Goal: Find contact information: Find contact information

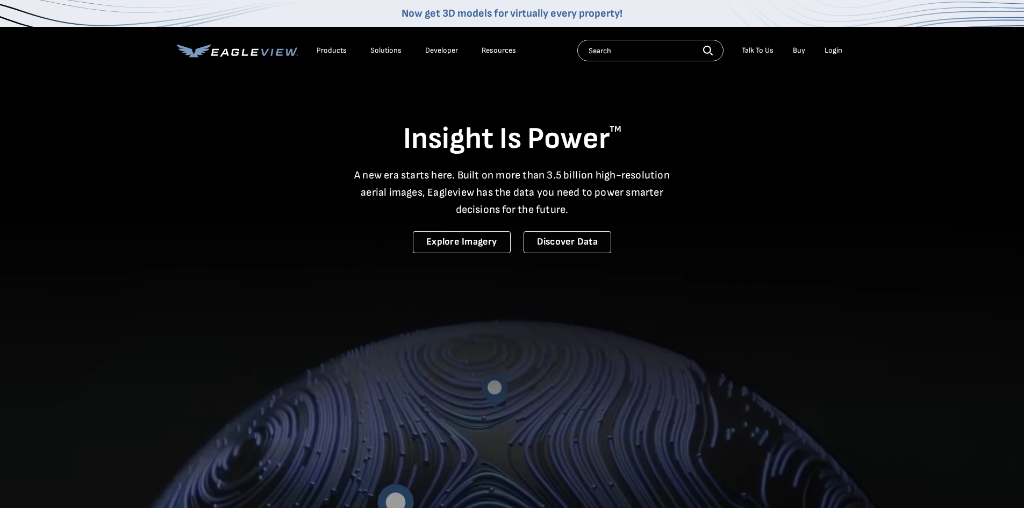
click at [832, 51] on div "Login" at bounding box center [834, 51] width 18 height 10
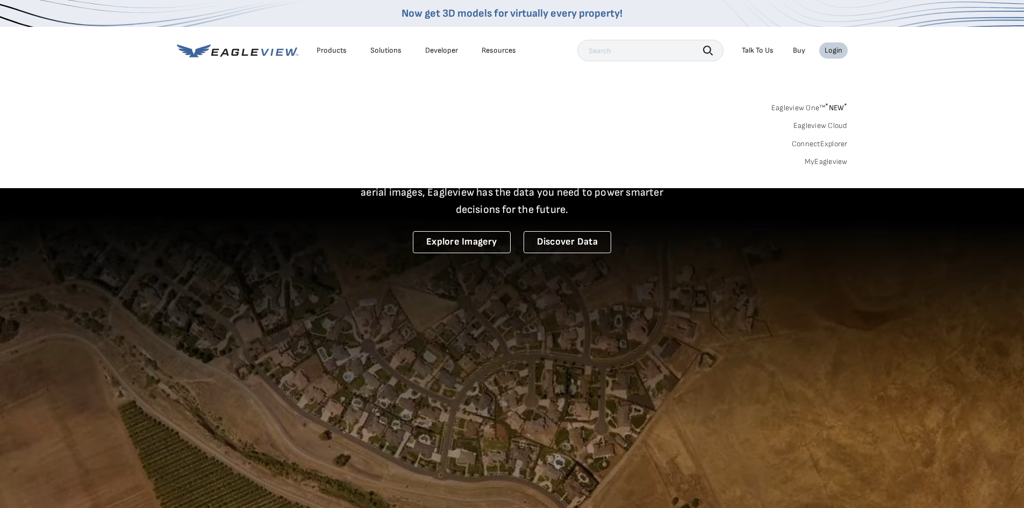
click at [832, 51] on div "Login" at bounding box center [834, 51] width 18 height 10
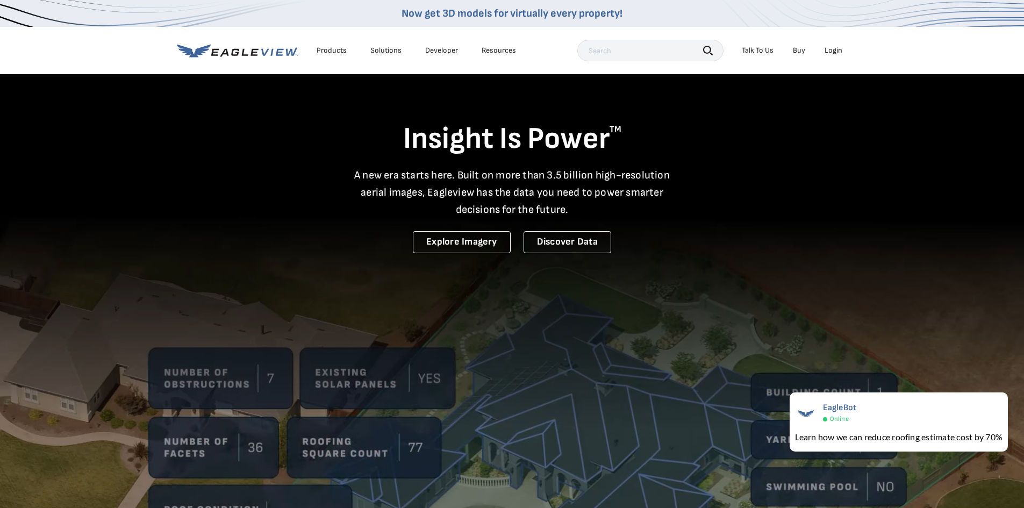
click at [832, 51] on div "Login" at bounding box center [834, 51] width 18 height 10
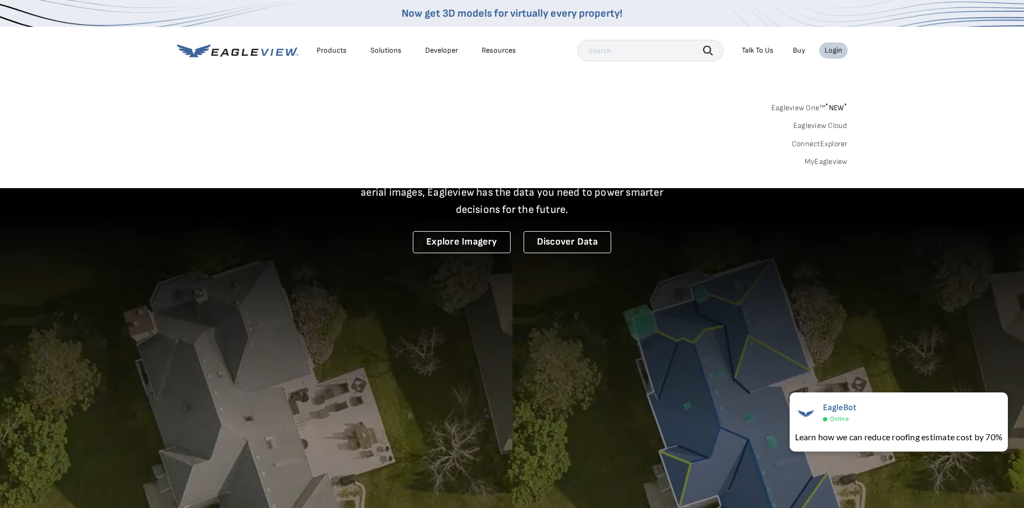
click at [824, 164] on link "MyEagleview" at bounding box center [826, 162] width 43 height 10
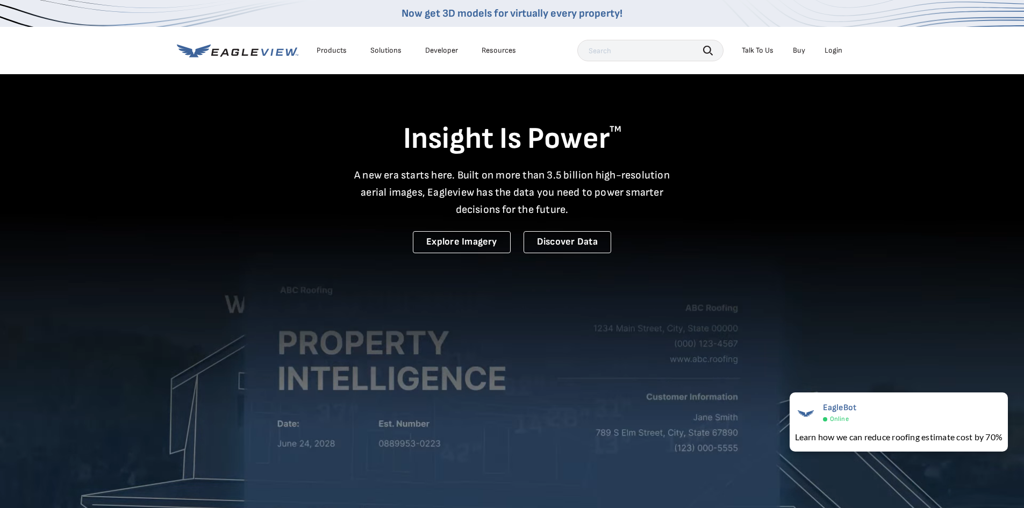
click at [758, 50] on div "Talk To Us" at bounding box center [758, 51] width 32 height 10
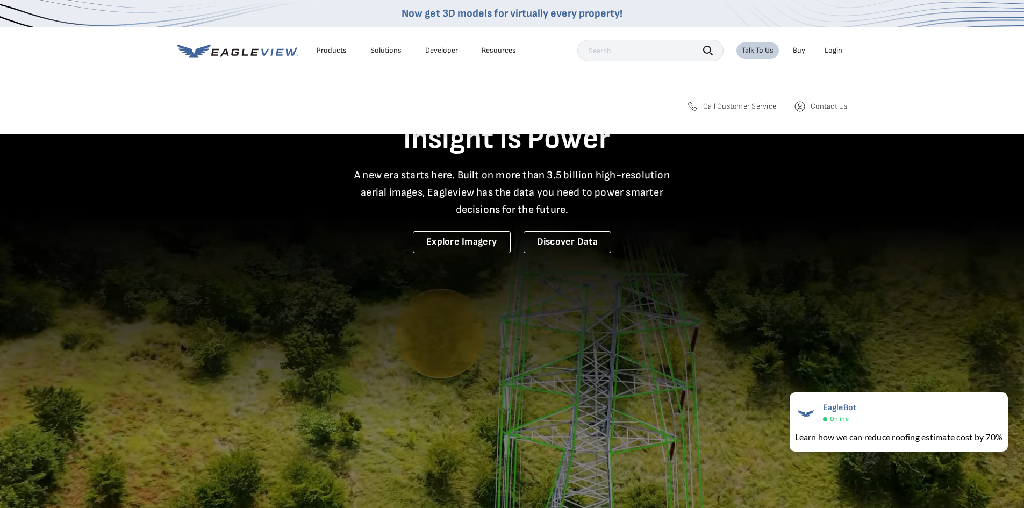
click at [724, 106] on span "Call Customer Service" at bounding box center [739, 107] width 73 height 10
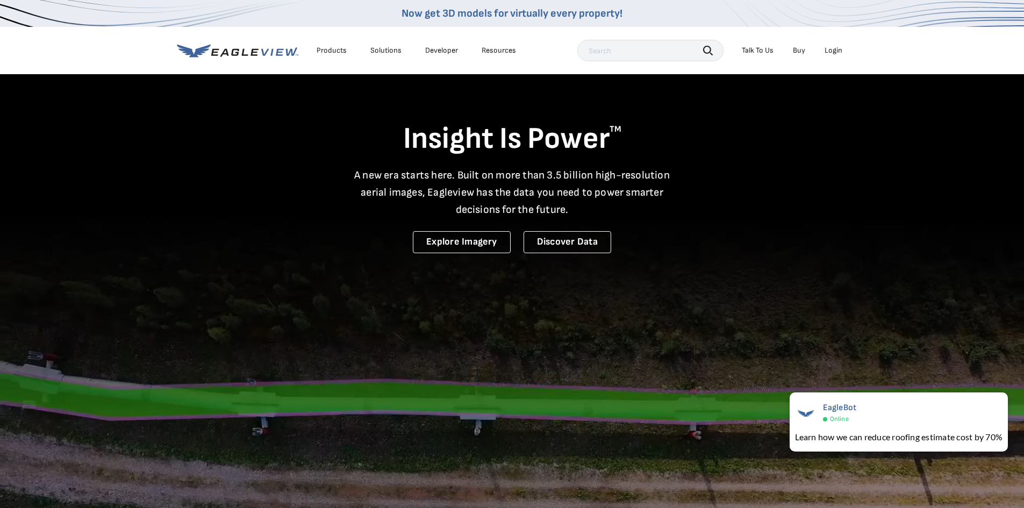
click at [756, 49] on div "Talk To Us" at bounding box center [758, 51] width 32 height 10
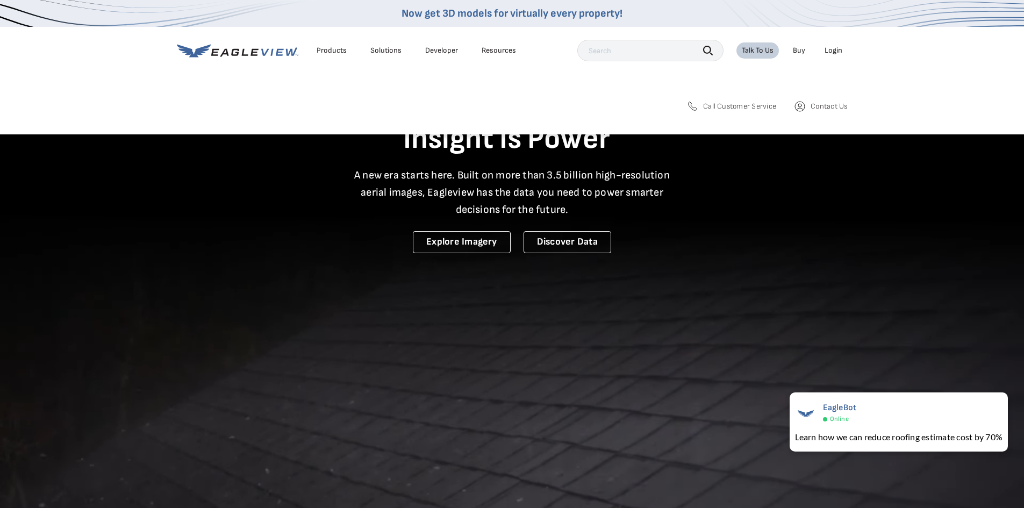
click at [821, 105] on span "Contact Us" at bounding box center [829, 107] width 37 height 10
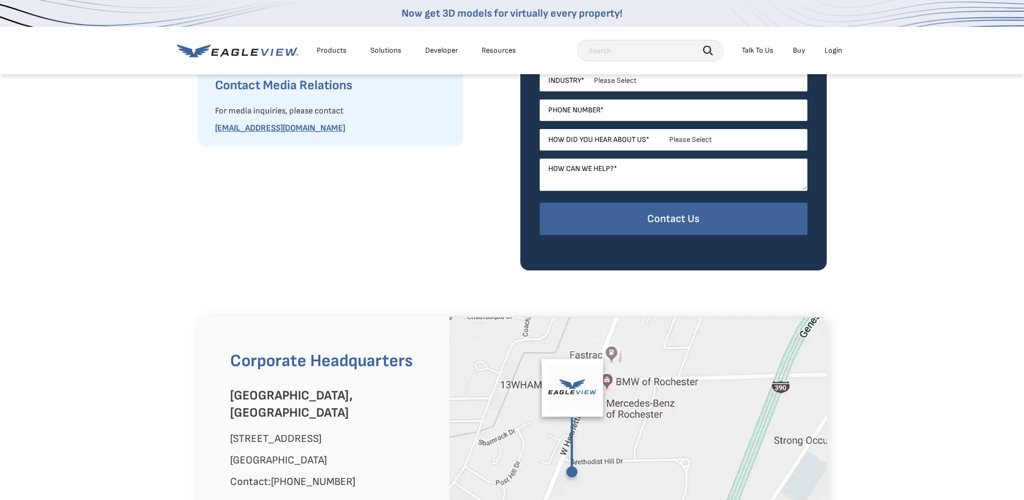
scroll to position [538, 0]
